Goal: Task Accomplishment & Management: Complete application form

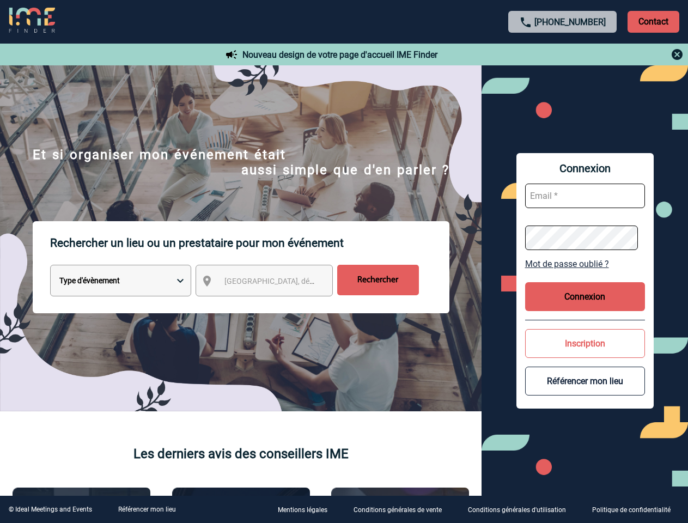
click at [344, 262] on p "Rechercher un lieu ou un prestataire pour mon événement" at bounding box center [249, 243] width 399 height 44
click at [653, 21] on p "Contact" at bounding box center [654, 22] width 52 height 22
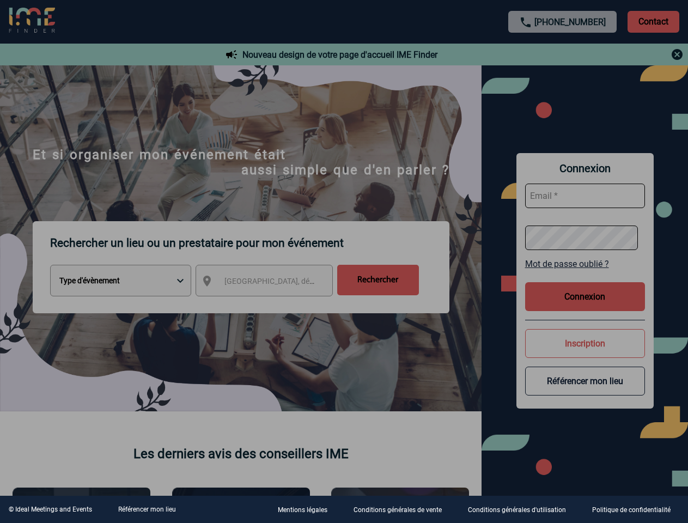
click at [563, 54] on div at bounding box center [344, 261] width 688 height 523
click at [274, 283] on div at bounding box center [344, 261] width 688 height 523
click at [585, 264] on div at bounding box center [344, 261] width 688 height 523
click at [585, 296] on div at bounding box center [344, 261] width 688 height 523
click at [585, 343] on div at bounding box center [344, 261] width 688 height 523
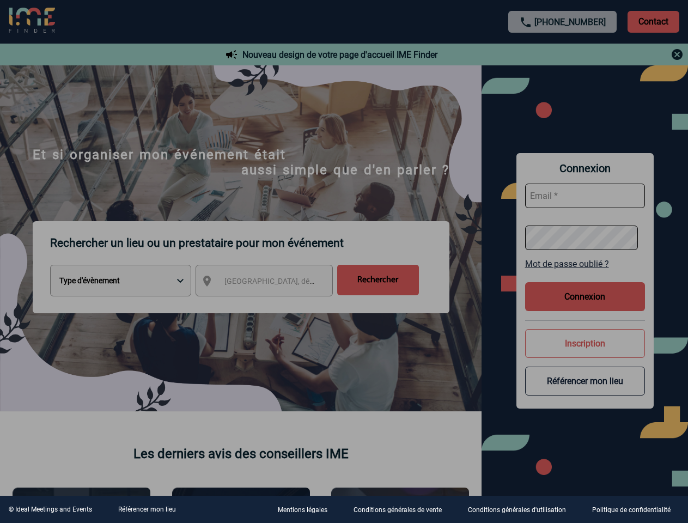
click at [585, 381] on div at bounding box center [344, 261] width 688 height 523
click at [147, 510] on link "Référencer mon lieu" at bounding box center [147, 510] width 58 height 8
